Goal: Obtain resource: Obtain resource

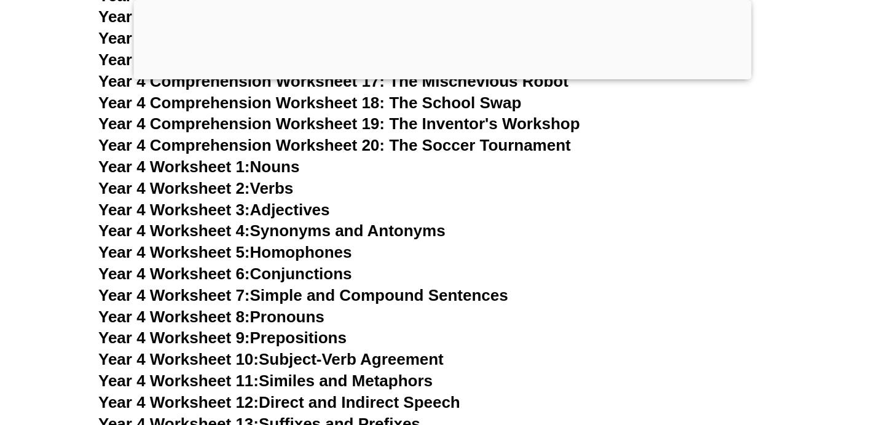
scroll to position [5176, 0]
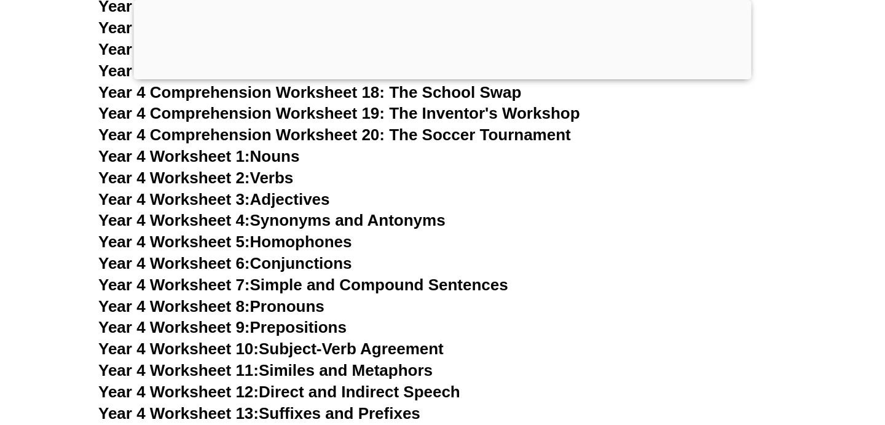
click at [275, 202] on link "Year 4 Worksheet 3: Adjectives" at bounding box center [214, 199] width 232 height 18
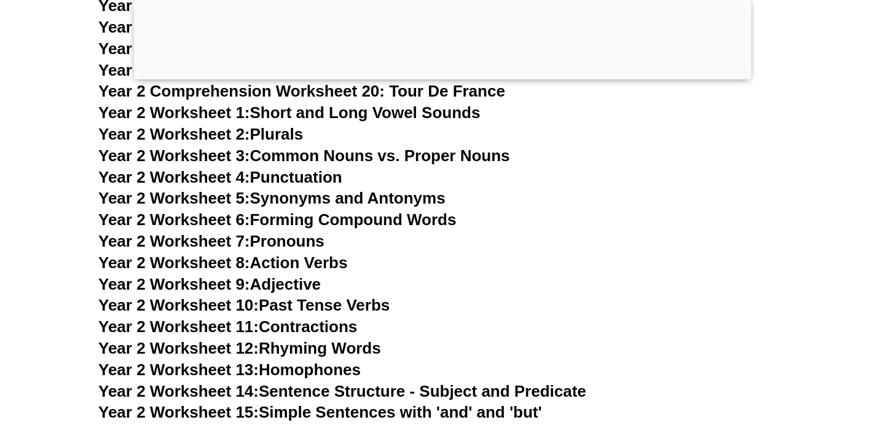
scroll to position [3347, 0]
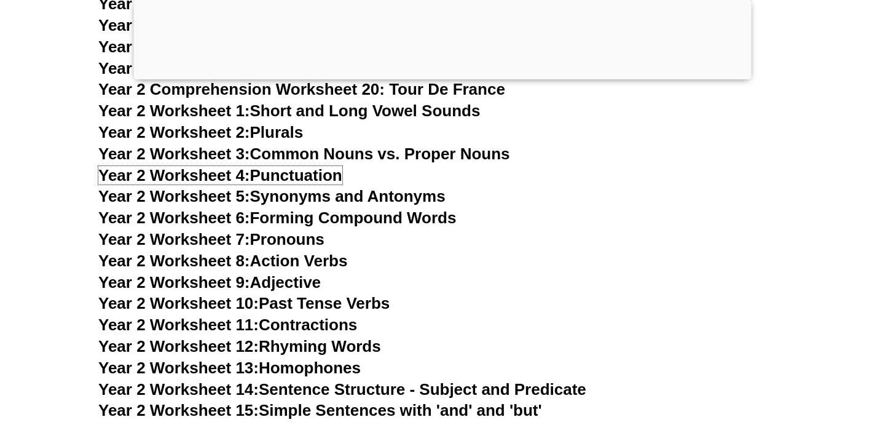
click at [305, 181] on link "Year 2 Worksheet 4: Punctuation" at bounding box center [220, 175] width 244 height 18
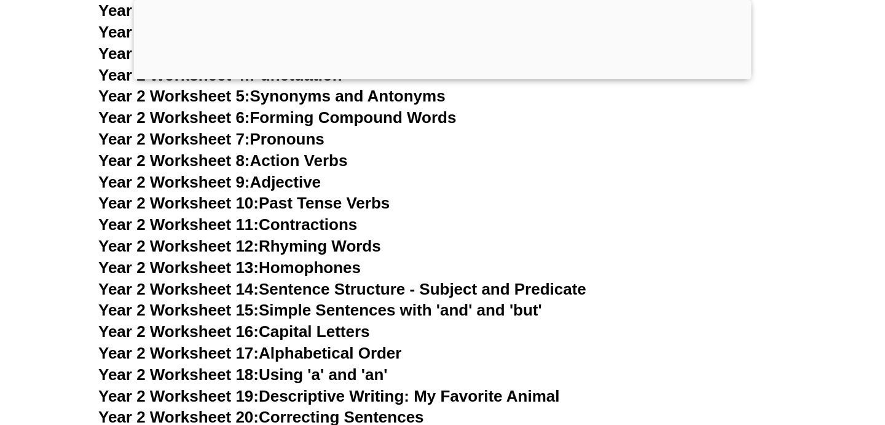
scroll to position [3449, 0]
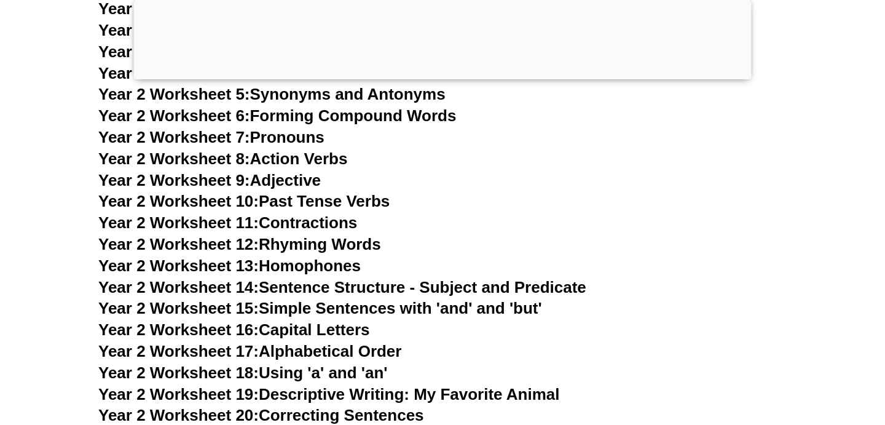
click at [435, 76] on div at bounding box center [443, 76] width 618 height 0
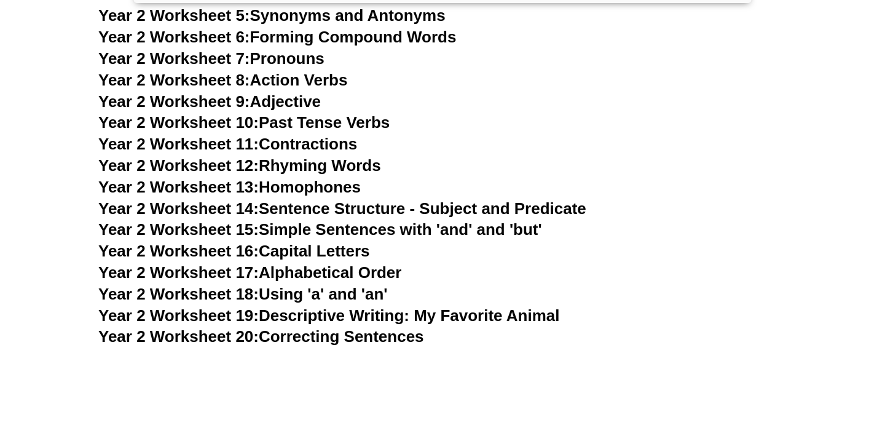
scroll to position [3551, 0]
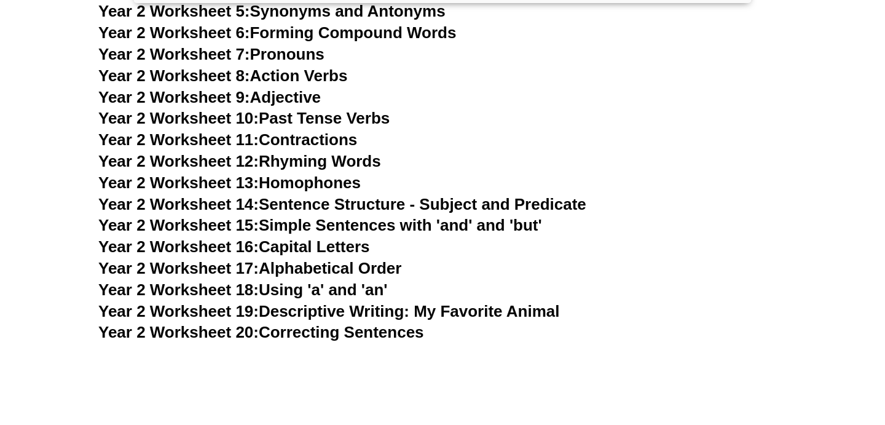
click at [382, 30] on link "Year 2 Worksheet 6: Forming Compound Words" at bounding box center [277, 32] width 358 height 18
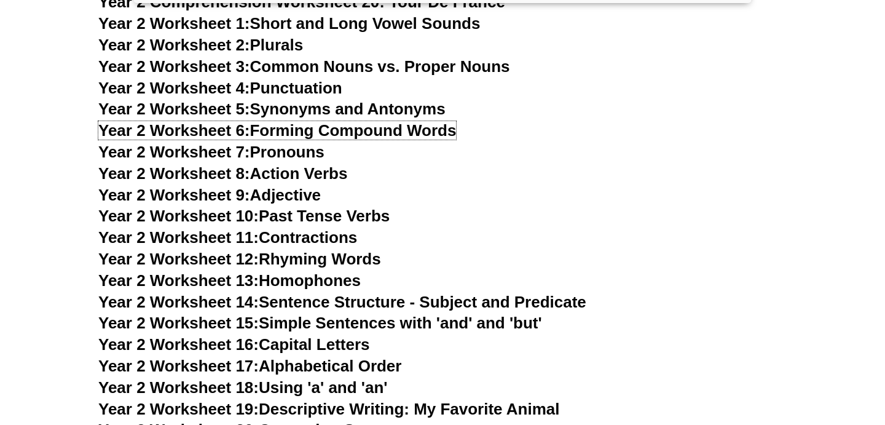
scroll to position [3452, 0]
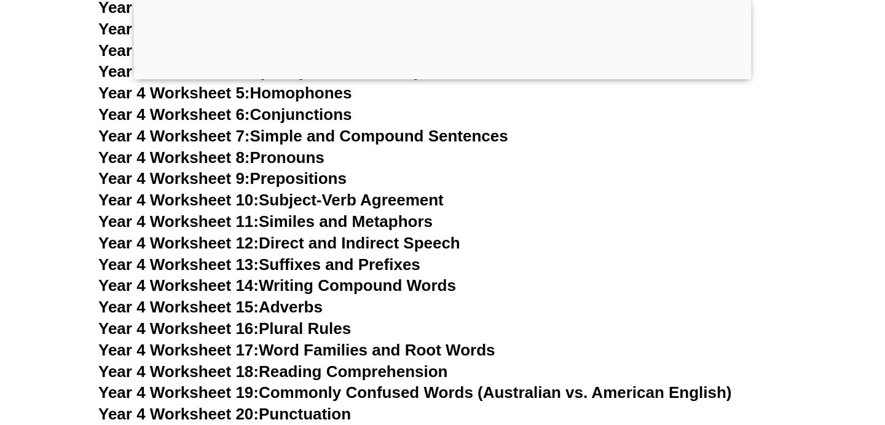
scroll to position [5420, 0]
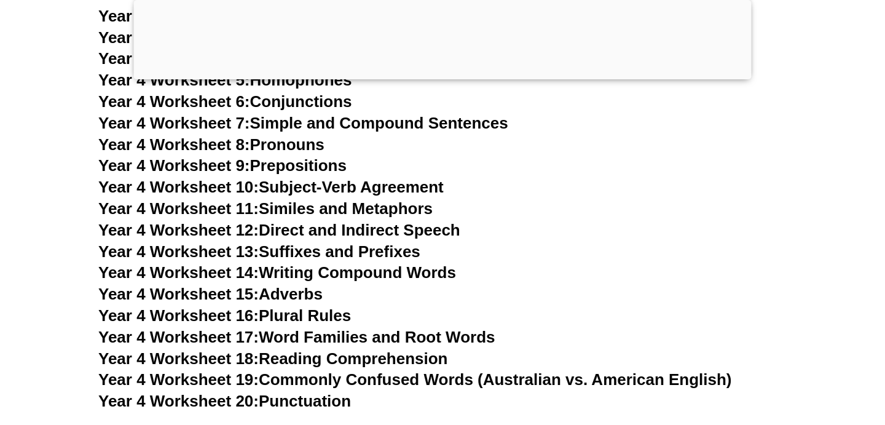
click at [324, 97] on link "Year 4 Worksheet 6: Conjunctions" at bounding box center [225, 101] width 254 height 18
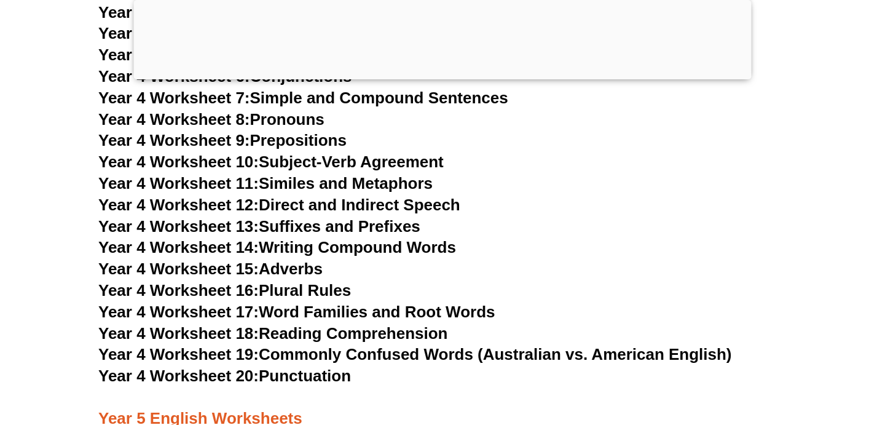
scroll to position [5442, 0]
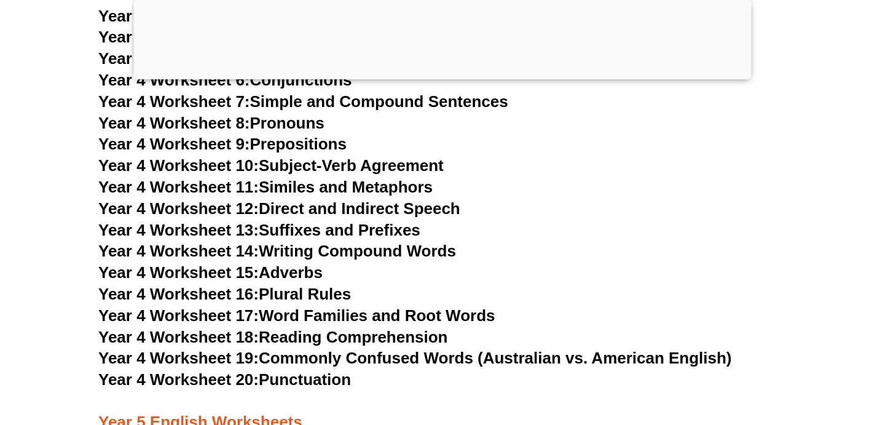
click at [445, 76] on div at bounding box center [443, 76] width 618 height 0
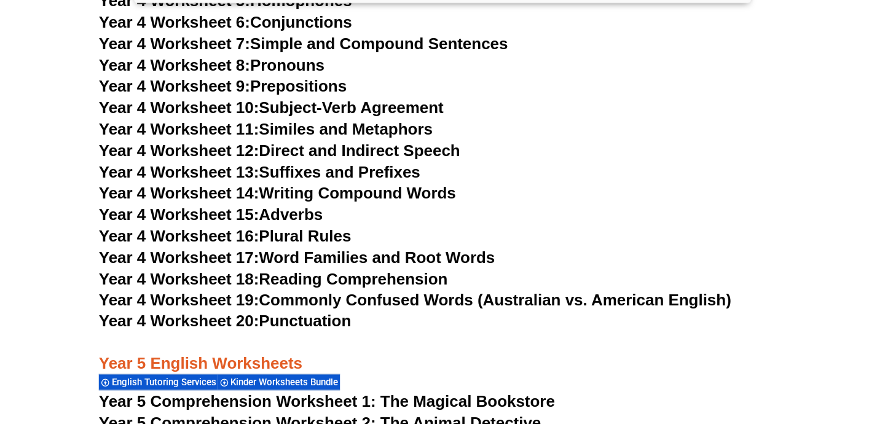
scroll to position [5424, 0]
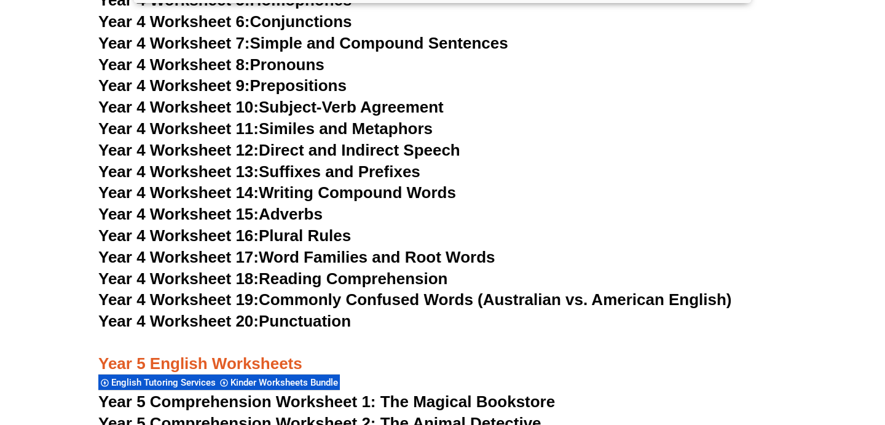
click at [323, 126] on link "Year 4 Worksheet 11: Similes and Metaphors" at bounding box center [265, 128] width 334 height 18
